Goal: Use online tool/utility

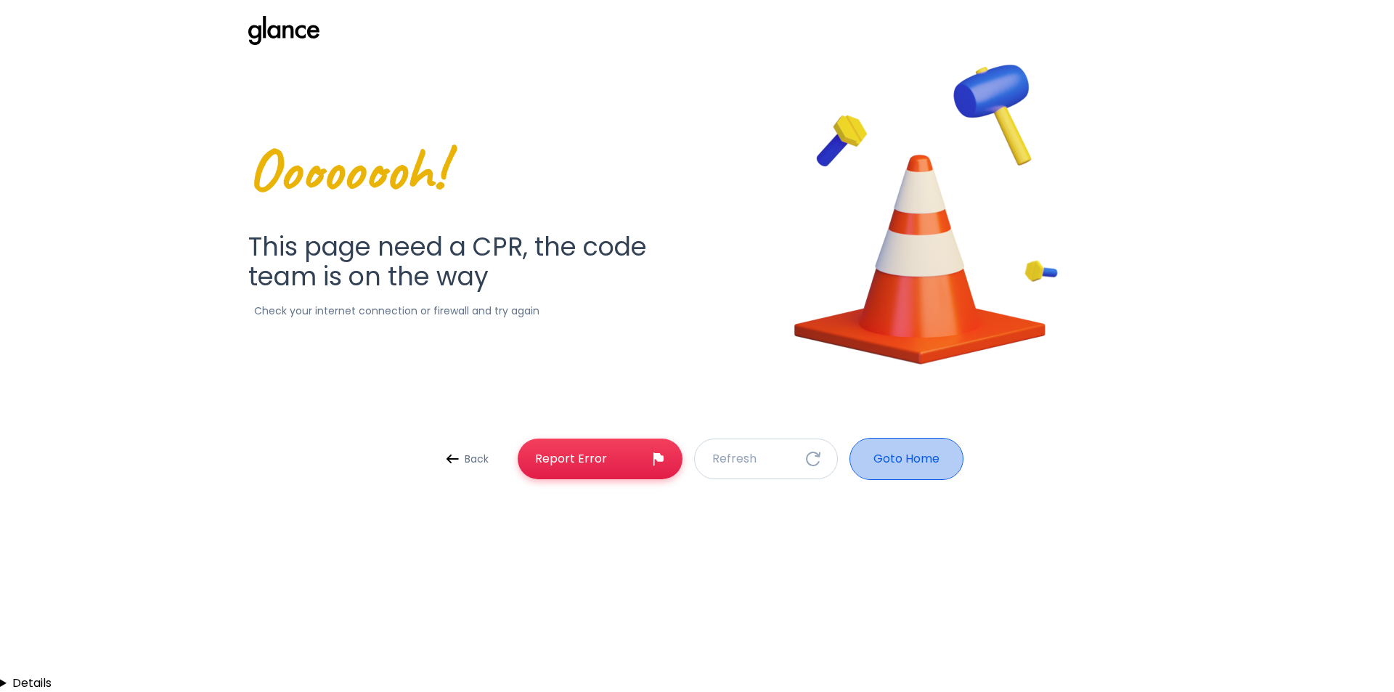
click at [855, 471] on button "Goto Home" at bounding box center [907, 459] width 114 height 42
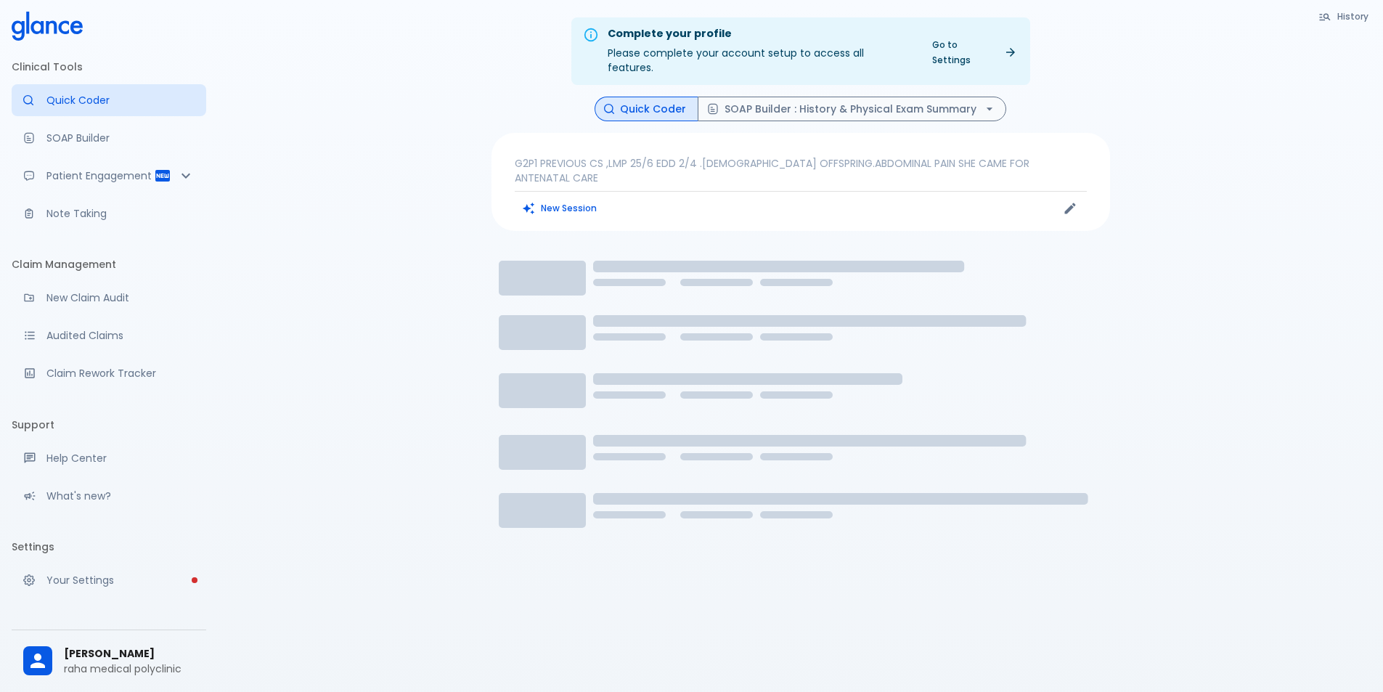
click at [601, 135] on div "G2P1 PREVIOUS CS ,LMP 25/6 EDD 2/4 .[DEMOGRAPHIC_DATA] OFFSPRING.ABDOMINAL PAIN…" at bounding box center [801, 182] width 619 height 98
click at [595, 156] on p "G2P1 PREVIOUS CS ,LMP 25/6 EDD 2/4 .[DEMOGRAPHIC_DATA] OFFSPRING.ABDOMINAL PAIN…" at bounding box center [801, 170] width 572 height 29
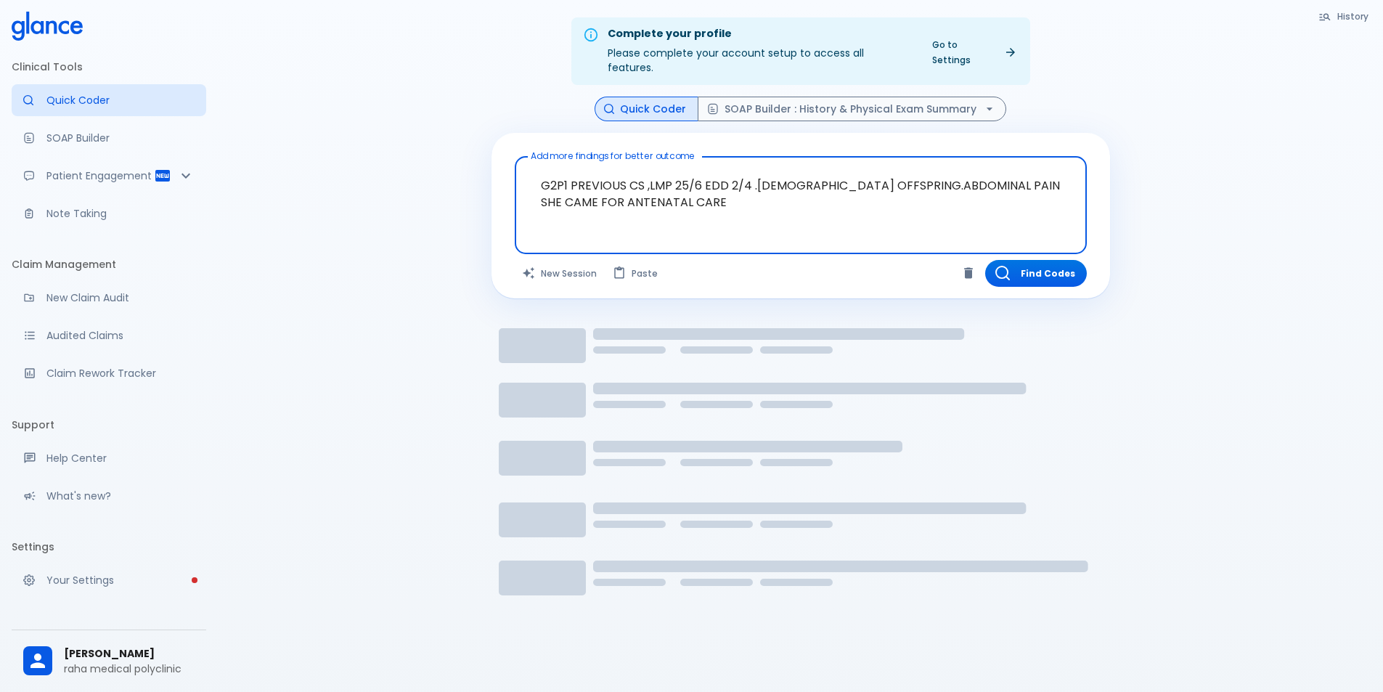
drag, startPoint x: 737, startPoint y: 201, endPoint x: 650, endPoint y: 191, distance: 87.7
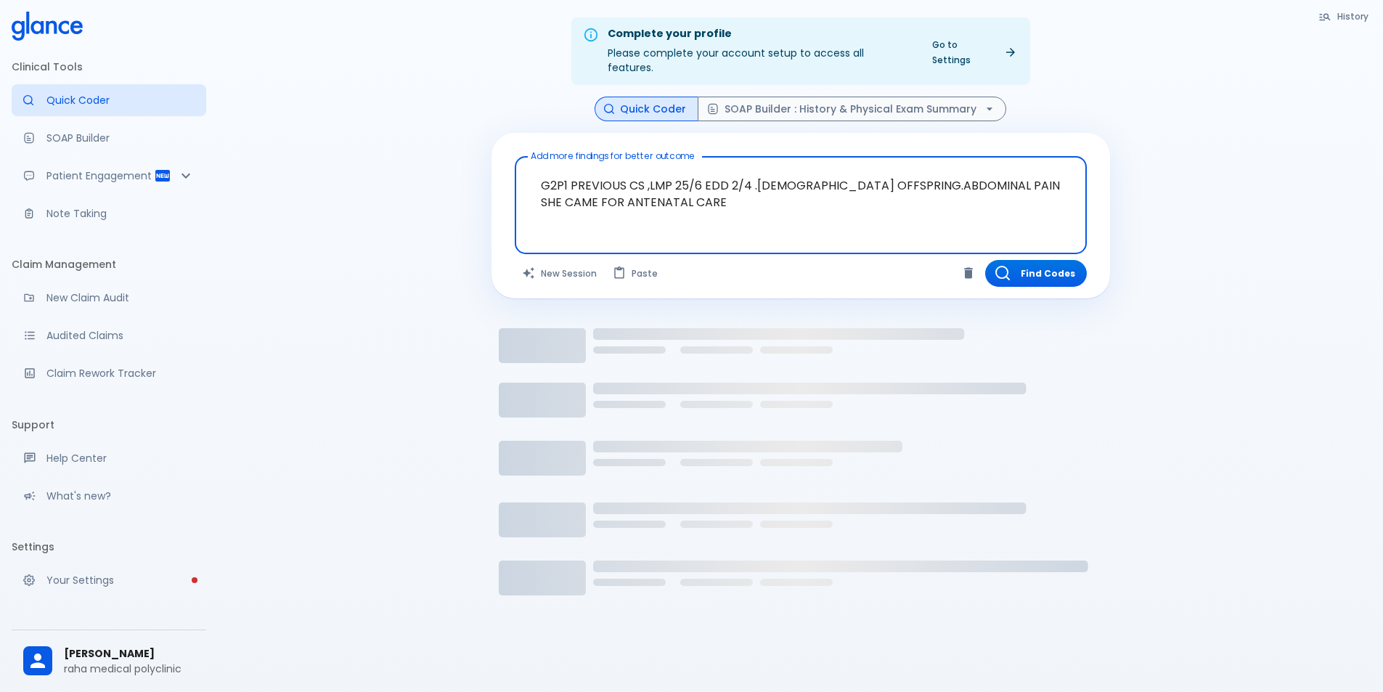
click at [650, 191] on textarea "G2P1 PREVIOUS CS ,LMP 25/6 EDD 2/4 .[DEMOGRAPHIC_DATA] OFFSPRING.ABDOMINAL PAIN…" at bounding box center [801, 194] width 552 height 62
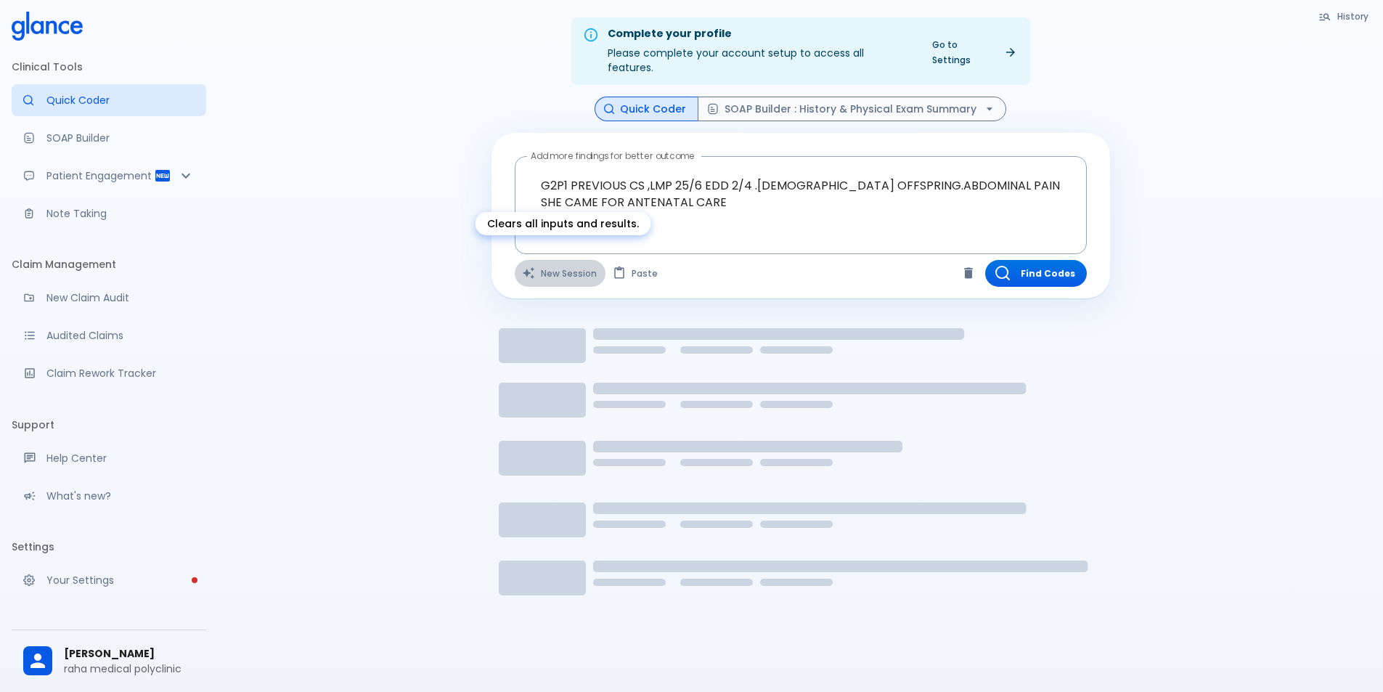
click at [564, 260] on button "New Session" at bounding box center [560, 273] width 91 height 27
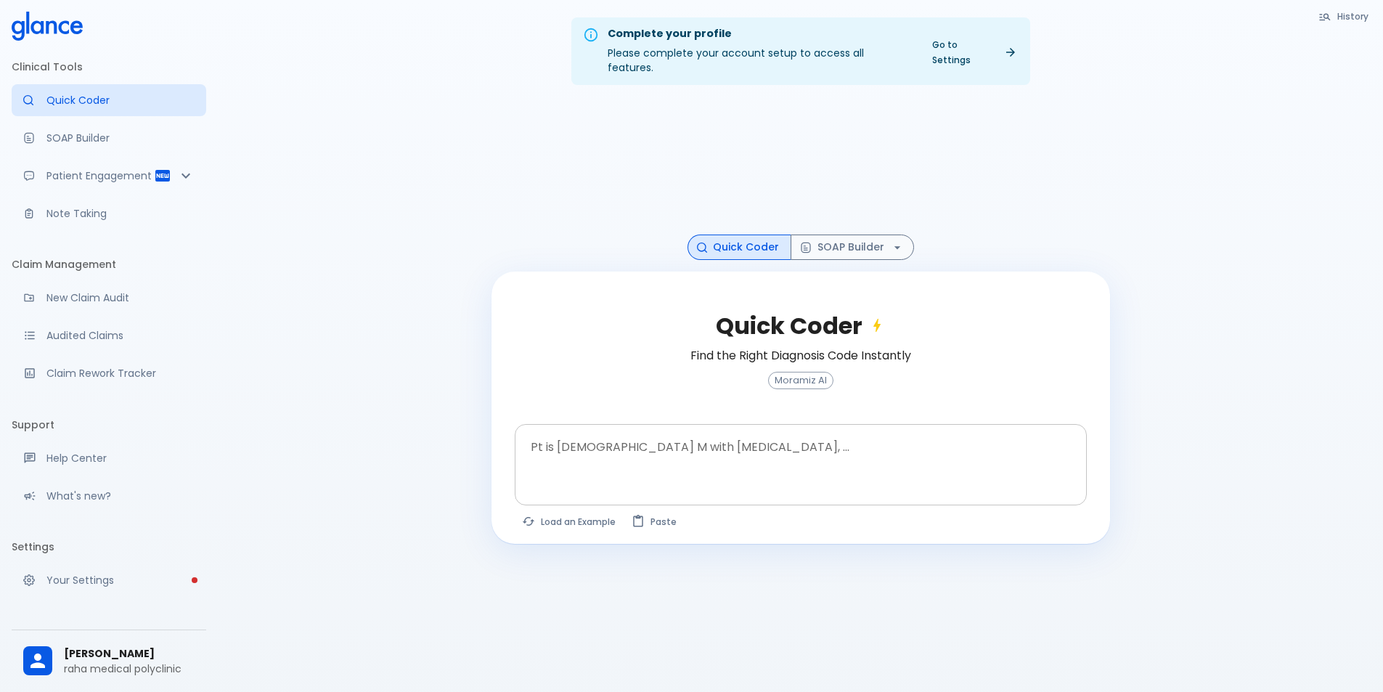
click at [674, 436] on textarea at bounding box center [801, 454] width 552 height 46
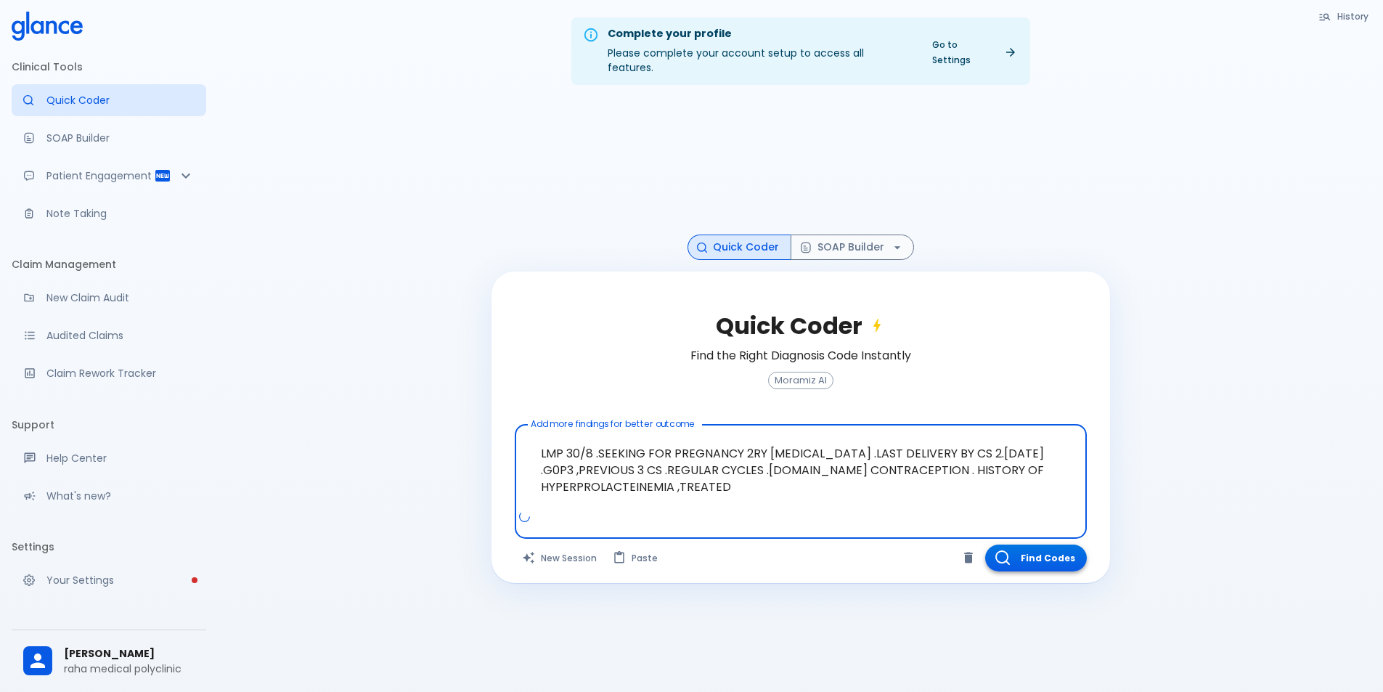
type textarea "LMP 30/8 .SEEKING FOR PREGNANCY 2RY [MEDICAL_DATA] .LAST DELIVERY BY CS 2.[DATE…"
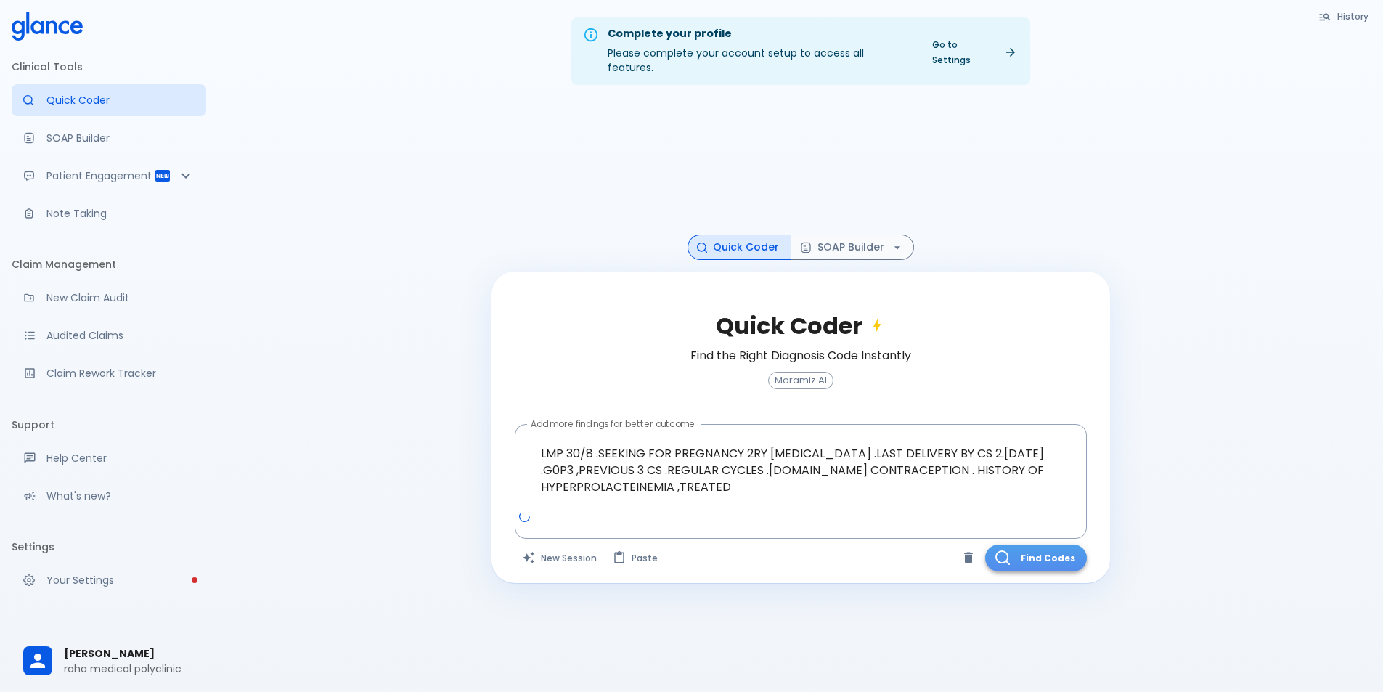
click at [1045, 547] on button "Find Codes" at bounding box center [1036, 558] width 102 height 27
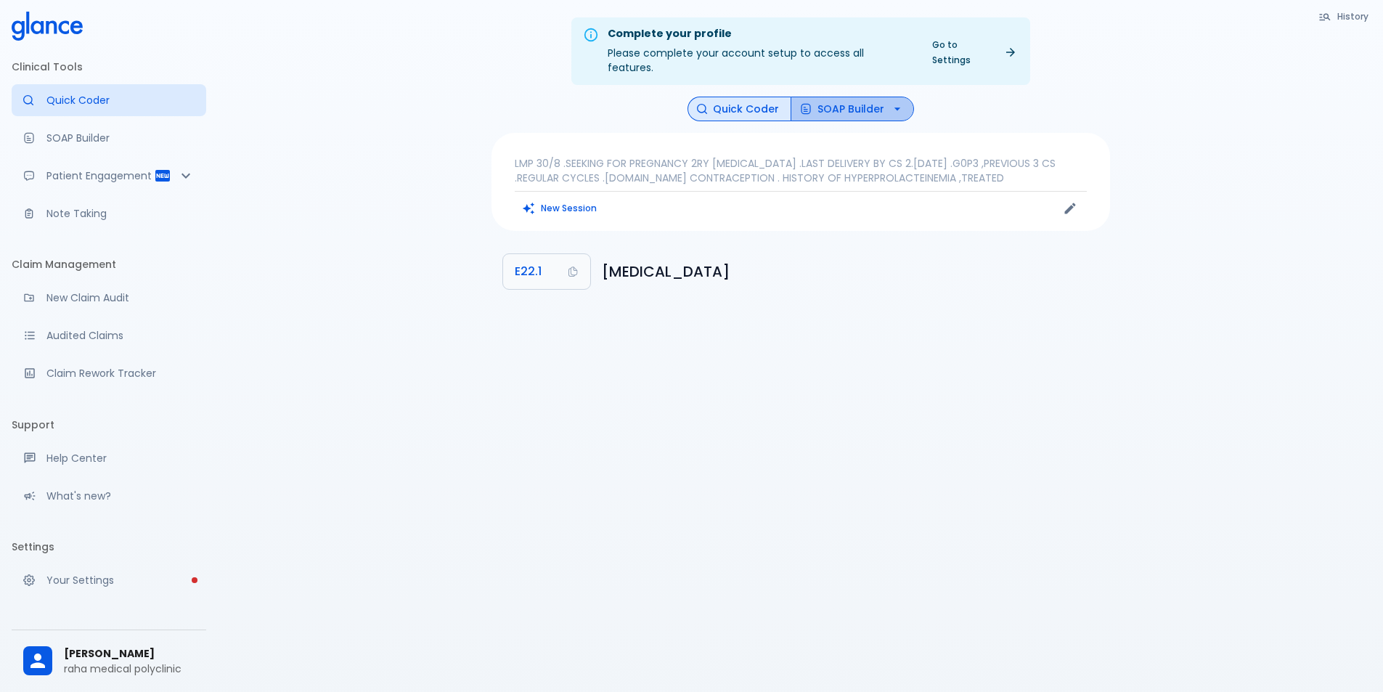
click at [855, 97] on button "SOAP Builder" at bounding box center [852, 109] width 123 height 25
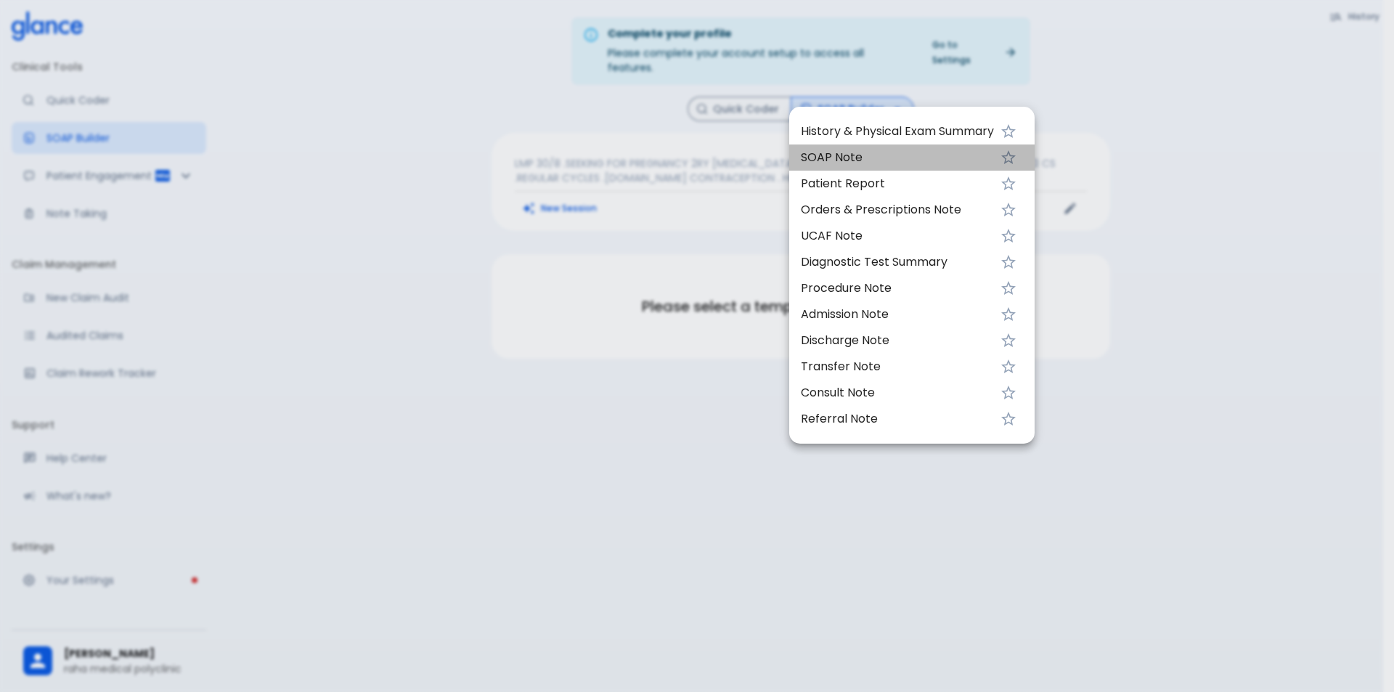
click at [865, 158] on span "SOAP Note" at bounding box center [897, 157] width 193 height 17
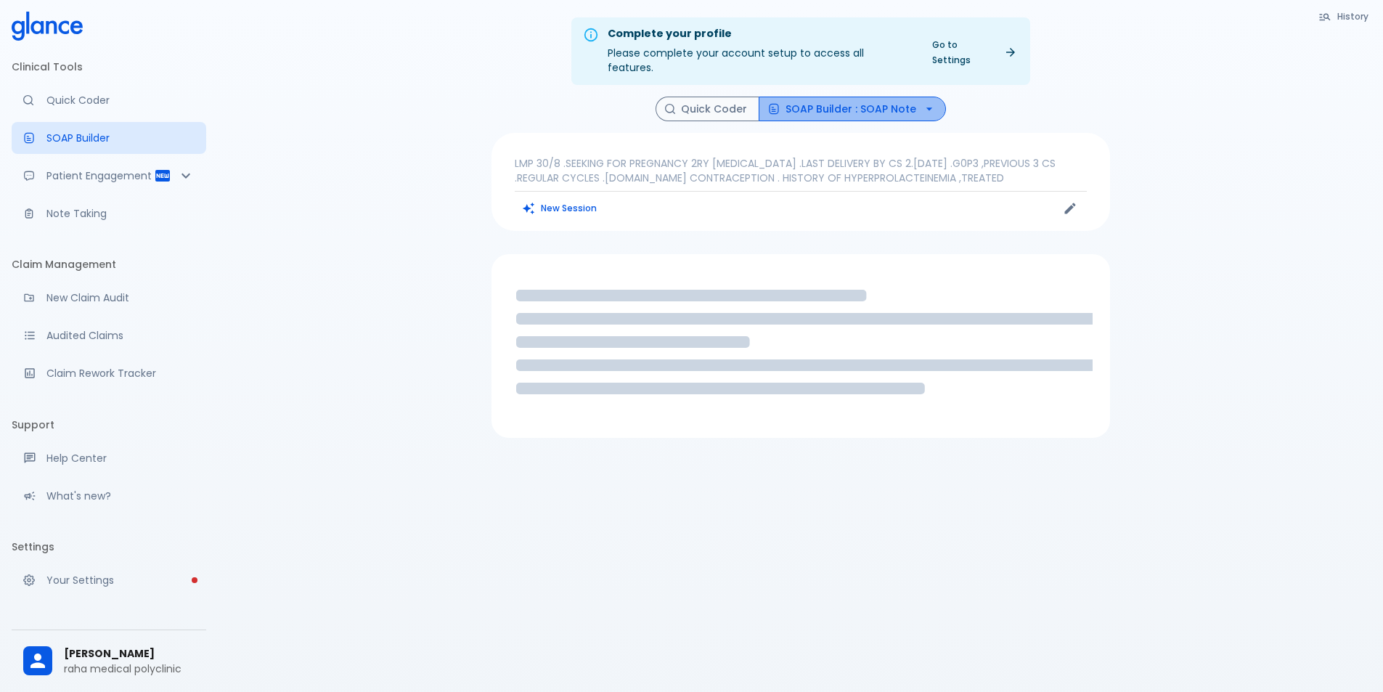
click at [873, 98] on button "SOAP Builder : SOAP Note" at bounding box center [852, 109] width 187 height 25
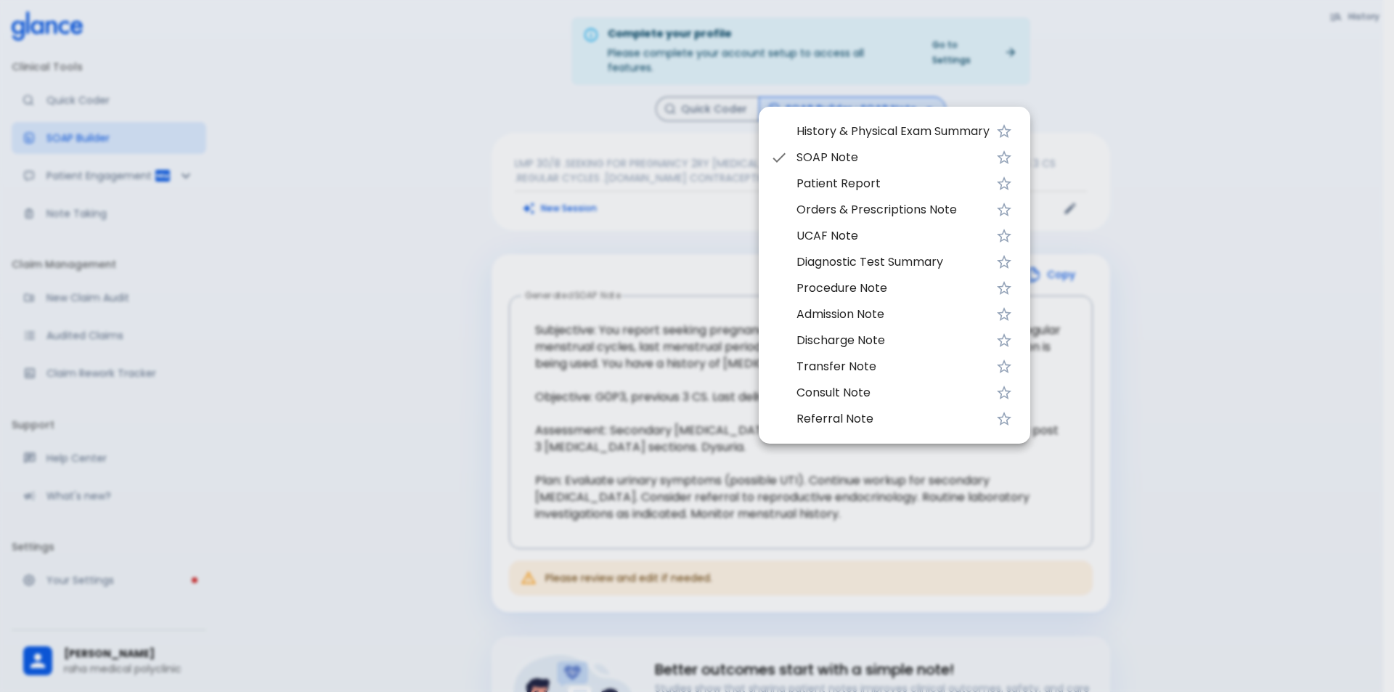
click at [420, 255] on div at bounding box center [697, 346] width 1394 height 692
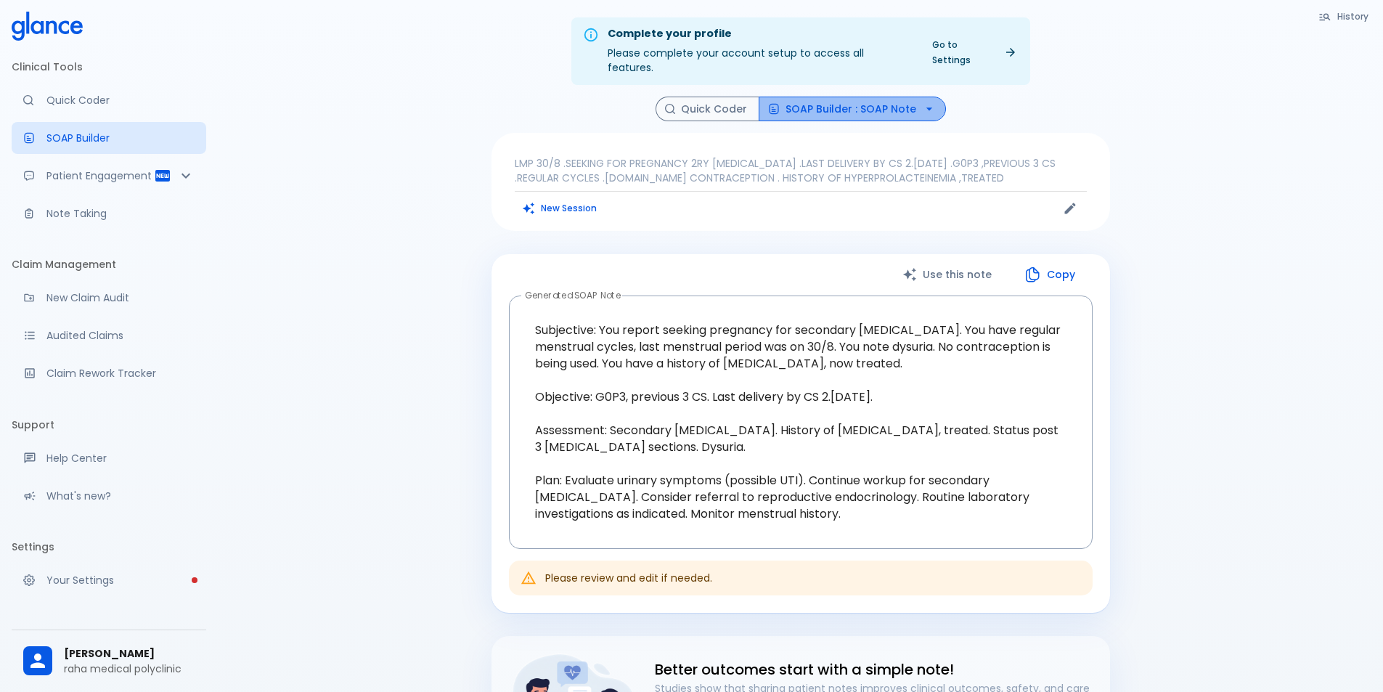
click at [889, 97] on button "SOAP Builder : SOAP Note" at bounding box center [852, 109] width 187 height 25
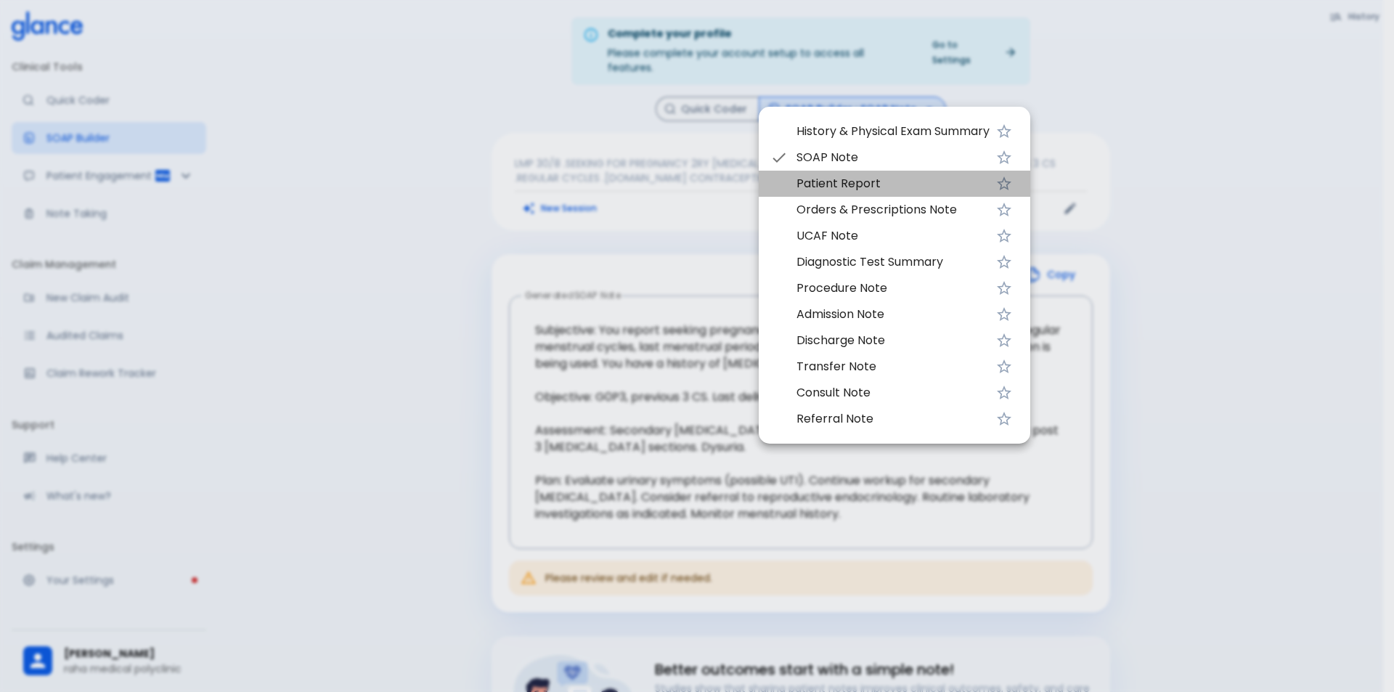
click at [855, 184] on span "Patient Report" at bounding box center [893, 183] width 193 height 17
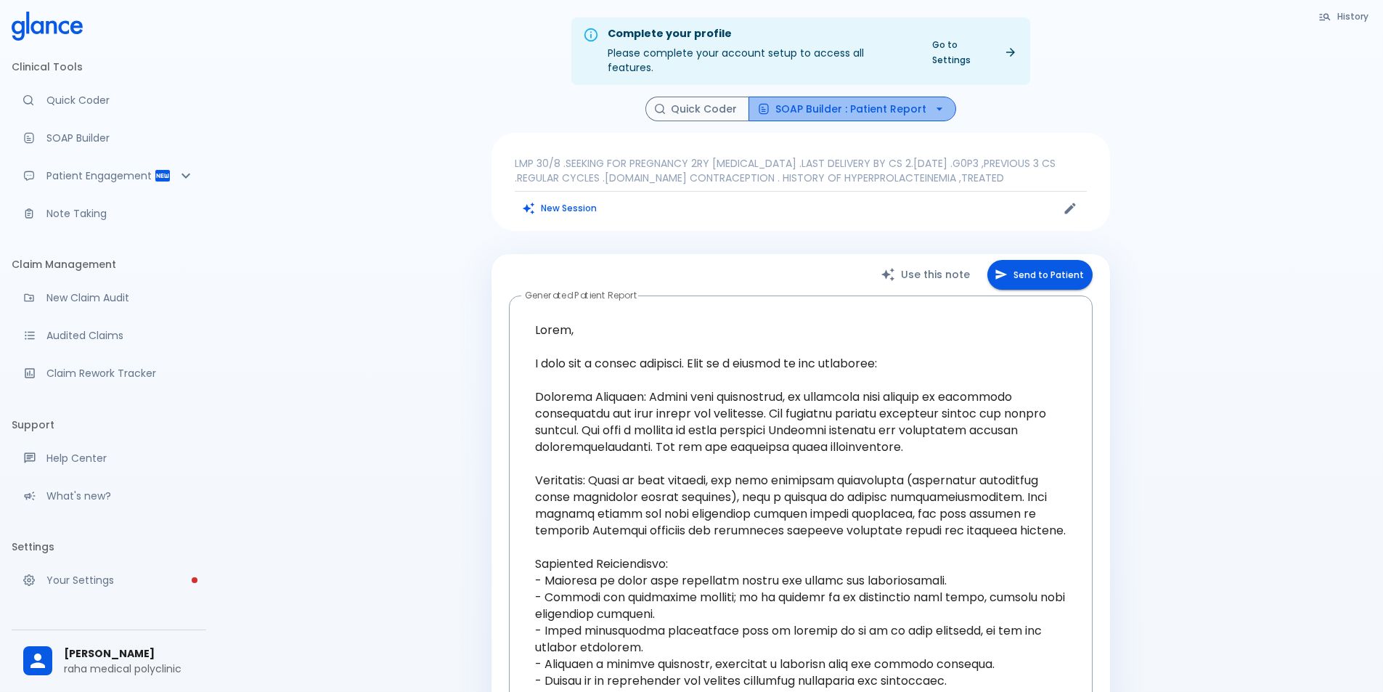
click at [897, 97] on button "SOAP Builder : Patient Report" at bounding box center [853, 109] width 208 height 25
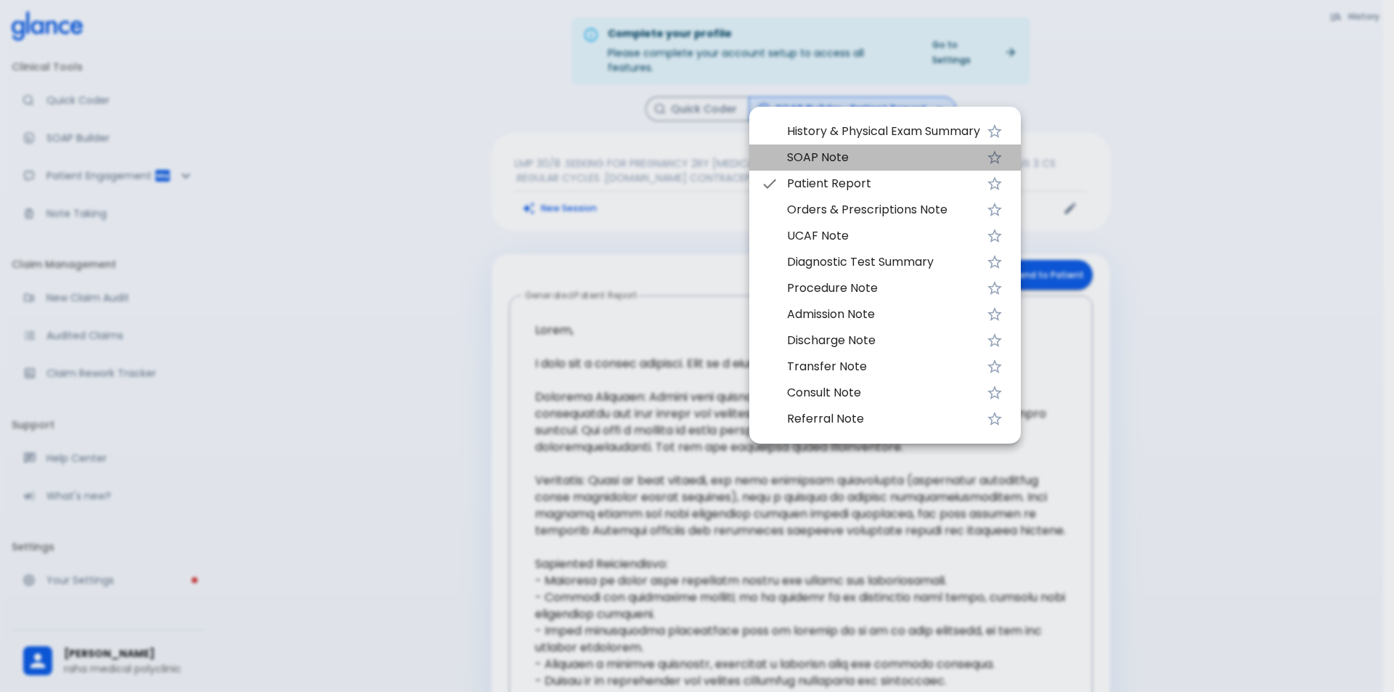
click at [847, 154] on span "SOAP Note" at bounding box center [883, 157] width 193 height 17
type textarea "Subjective: You report seeking pregnancy for secondary [MEDICAL_DATA]. You have…"
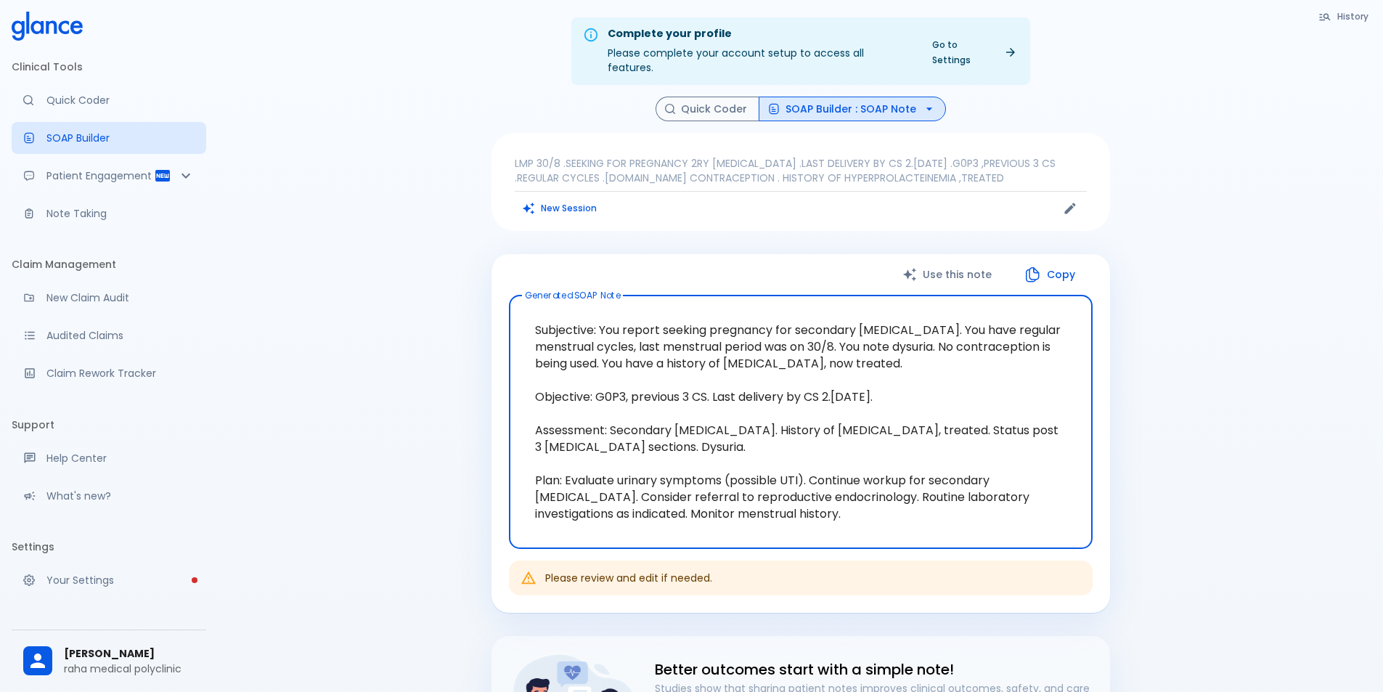
drag, startPoint x: 535, startPoint y: 325, endPoint x: 852, endPoint y: 330, distance: 317.4
click at [852, 330] on textarea "Subjective: You report seeking pregnancy for secondary [MEDICAL_DATA]. You have…" at bounding box center [800, 421] width 563 height 229
click at [972, 307] on textarea "Subjective: You report seeking pregnancy for secondary [MEDICAL_DATA]. You have…" at bounding box center [800, 421] width 563 height 229
click at [1031, 266] on icon "button" at bounding box center [1032, 274] width 17 height 17
